Goal: Find specific page/section: Find specific page/section

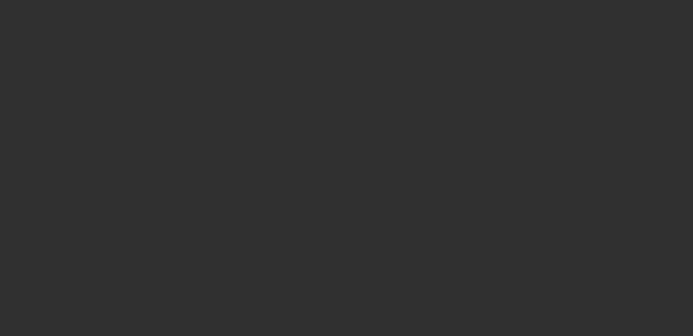
select select "10"
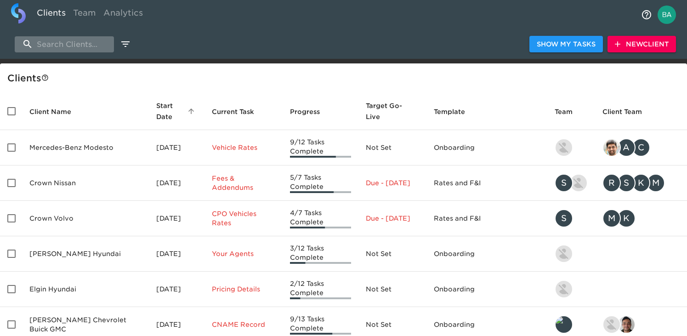
click at [69, 44] on input "search" at bounding box center [64, 44] width 99 height 16
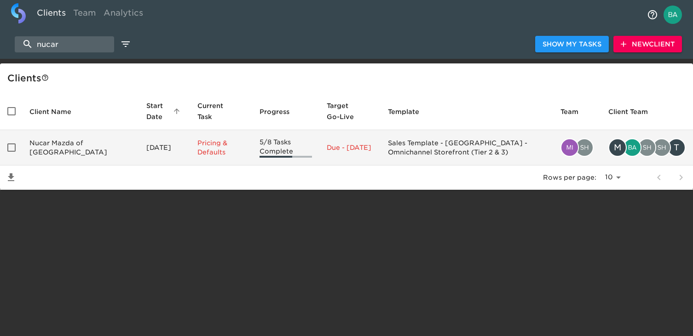
type input "nucar"
click at [47, 151] on td "Nucar Mazda of [GEOGRAPHIC_DATA]" at bounding box center [80, 147] width 117 height 35
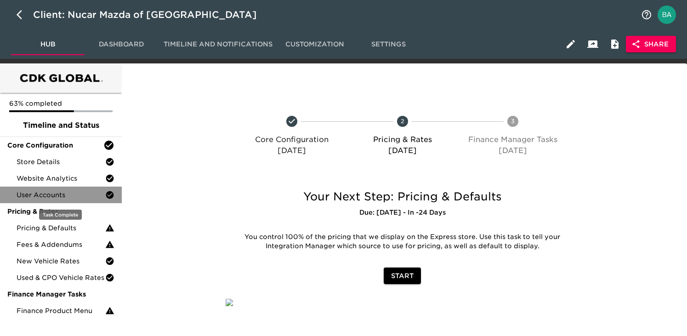
click at [40, 194] on span "User Accounts" at bounding box center [61, 194] width 89 height 9
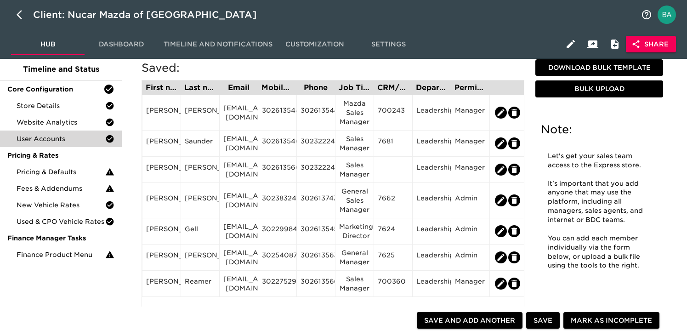
scroll to position [61, 0]
